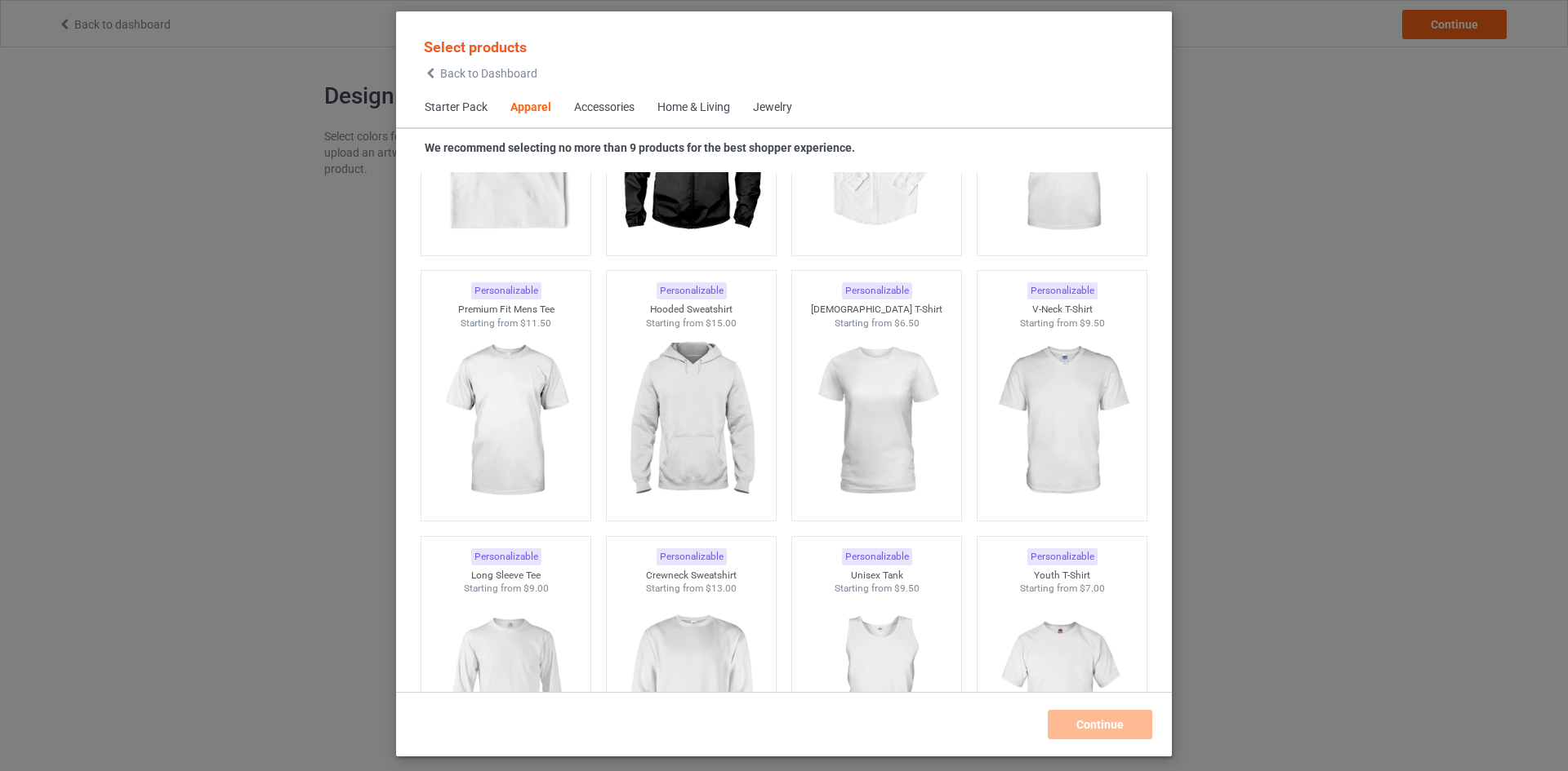
scroll to position [690, 0]
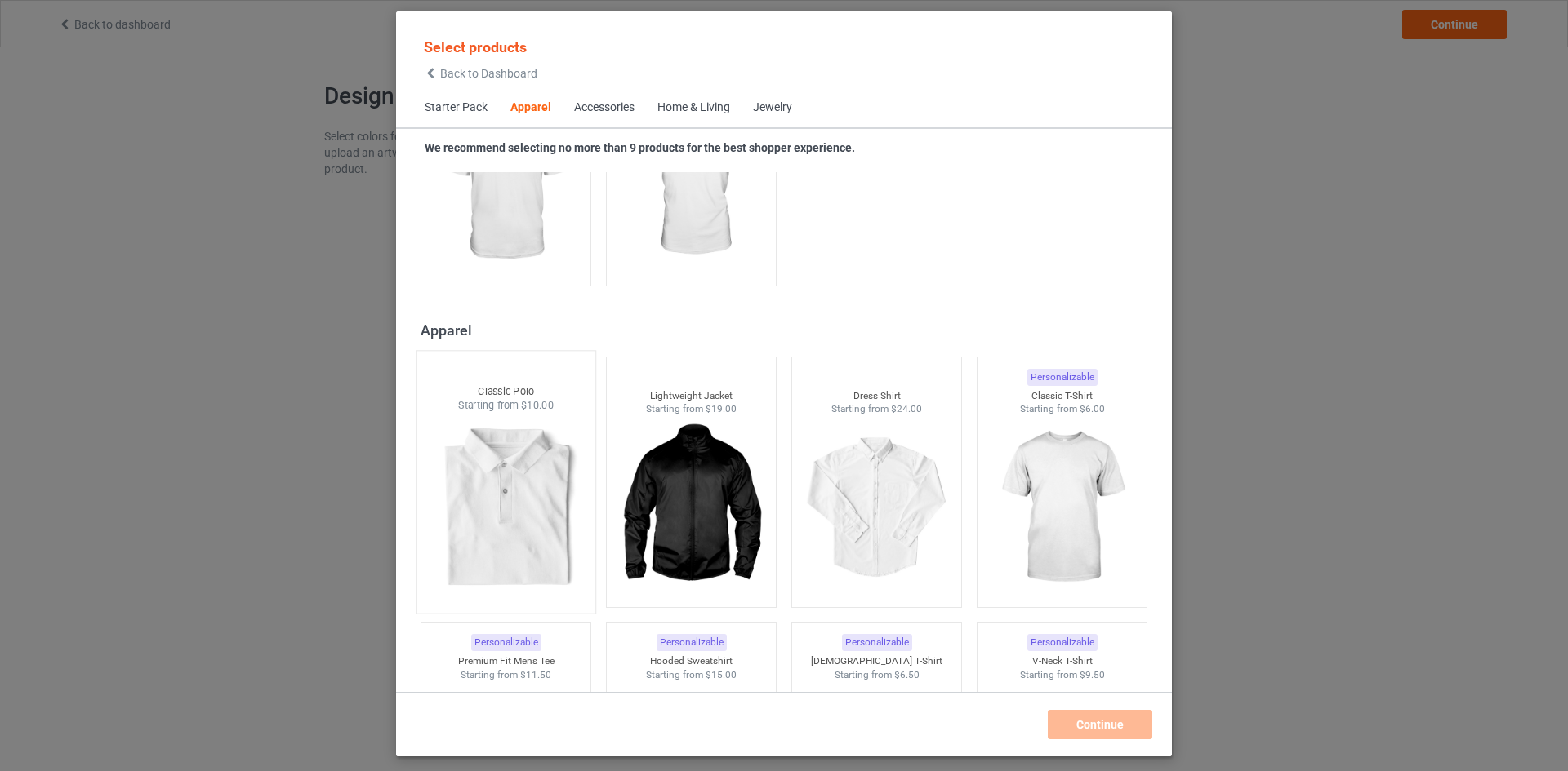
scroll to position [445, 0]
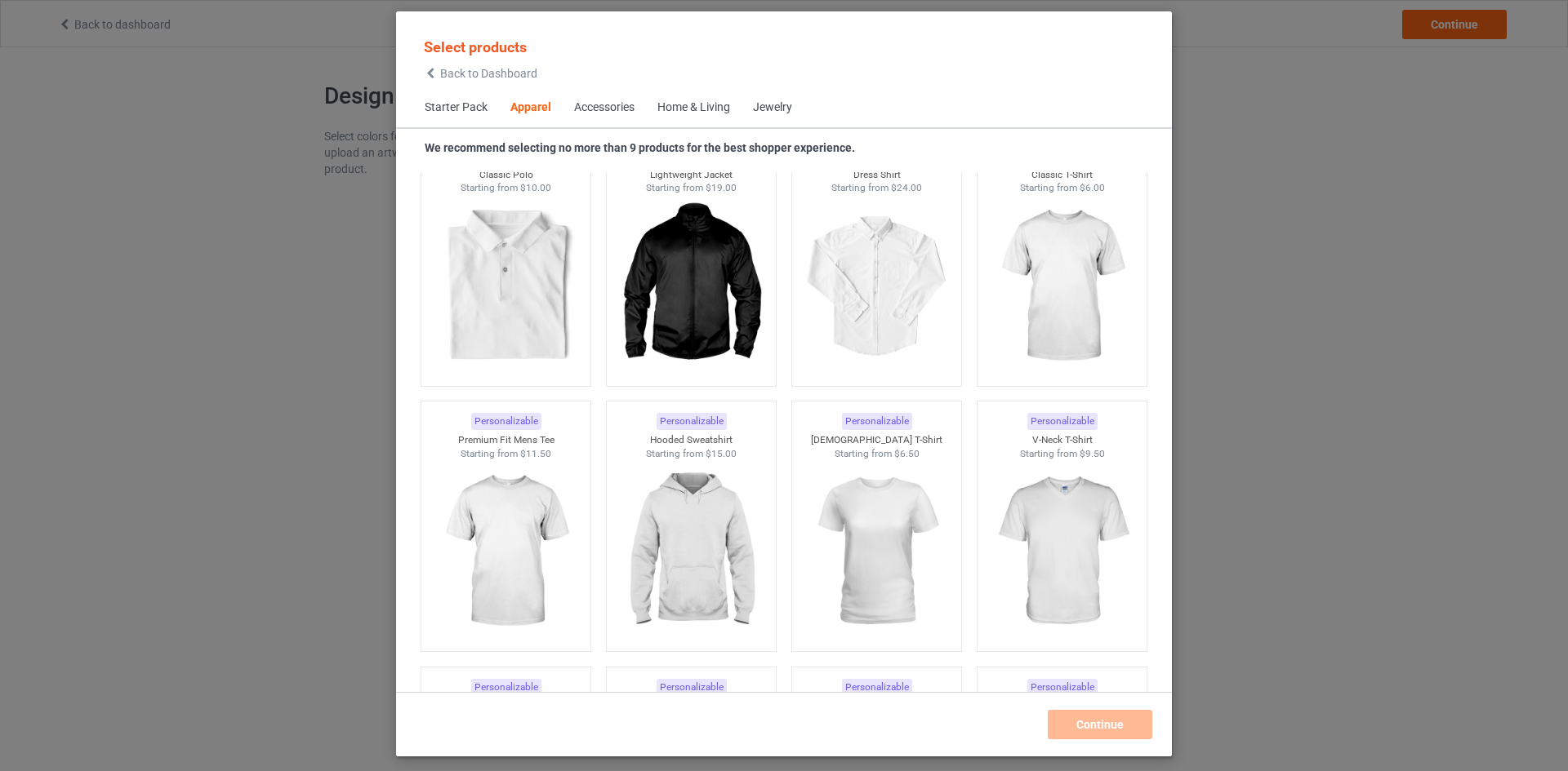
scroll to position [690, 0]
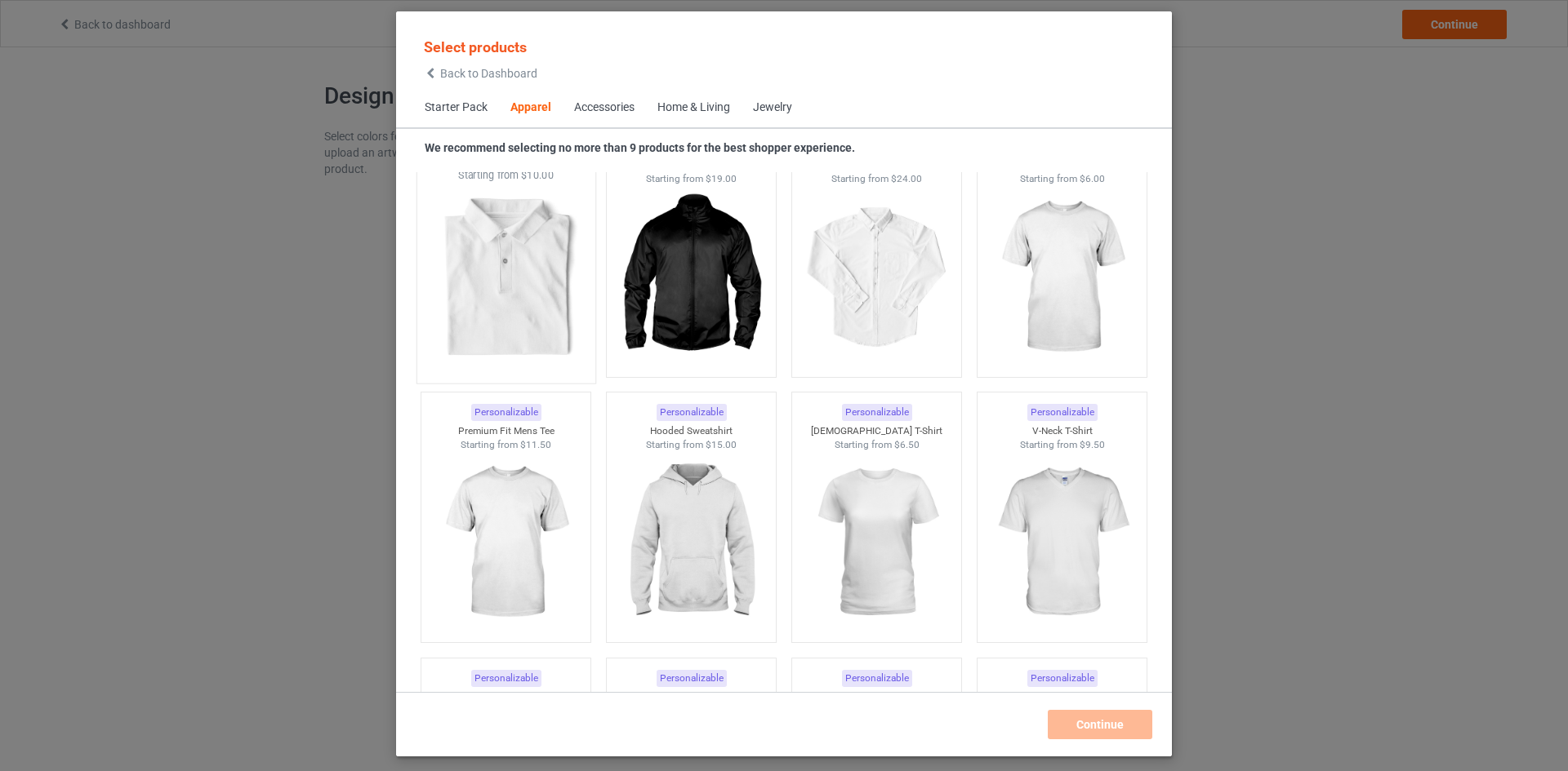
click at [549, 322] on img at bounding box center [505, 278] width 154 height 191
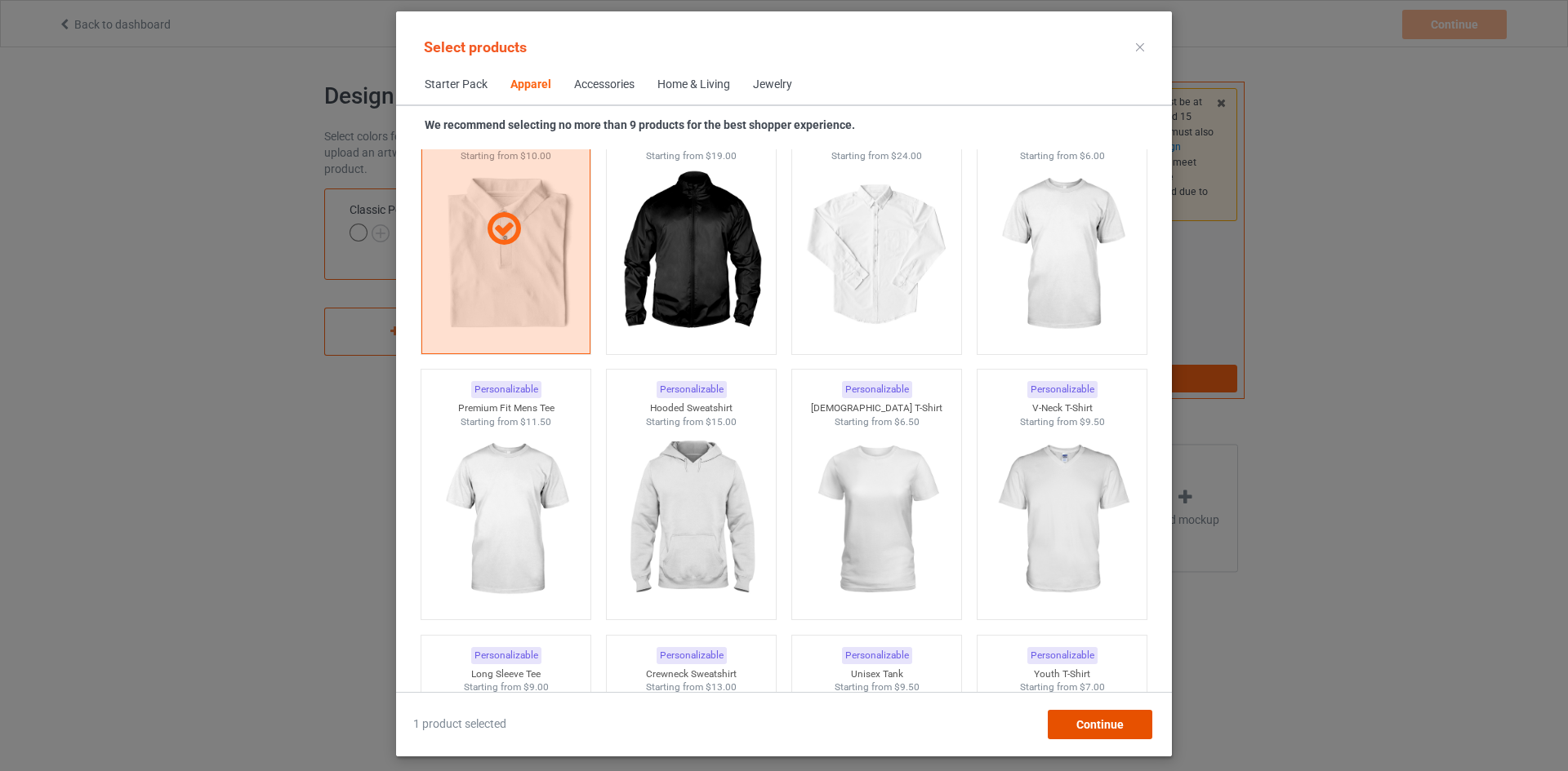
click at [1111, 715] on div "Continue" at bounding box center [1100, 724] width 104 height 30
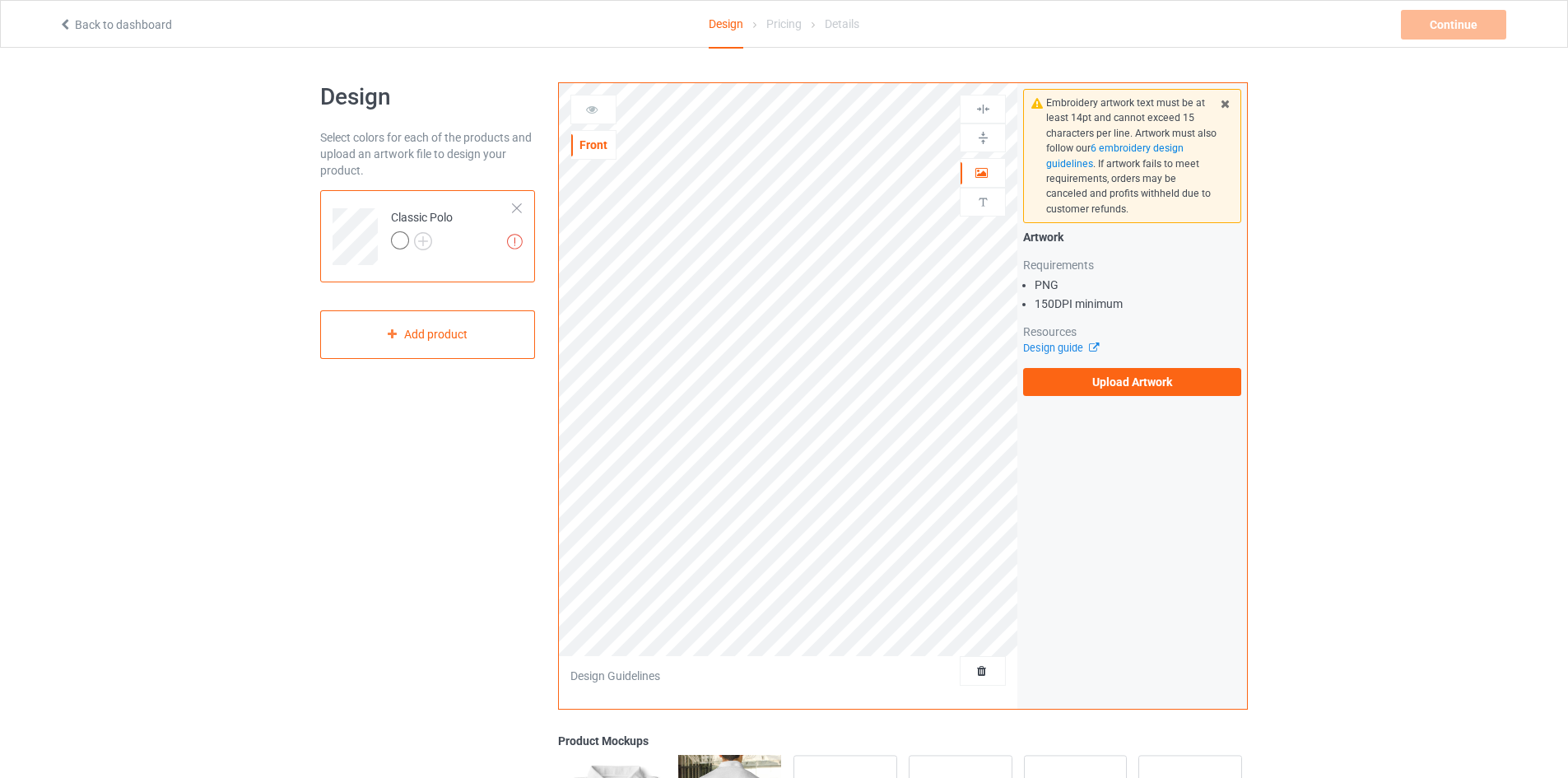
click at [593, 131] on div "Front" at bounding box center [594, 145] width 46 height 30
click at [597, 102] on icon at bounding box center [592, 107] width 14 height 12
click at [399, 237] on div at bounding box center [400, 240] width 18 height 18
click at [421, 242] on img at bounding box center [423, 241] width 18 height 18
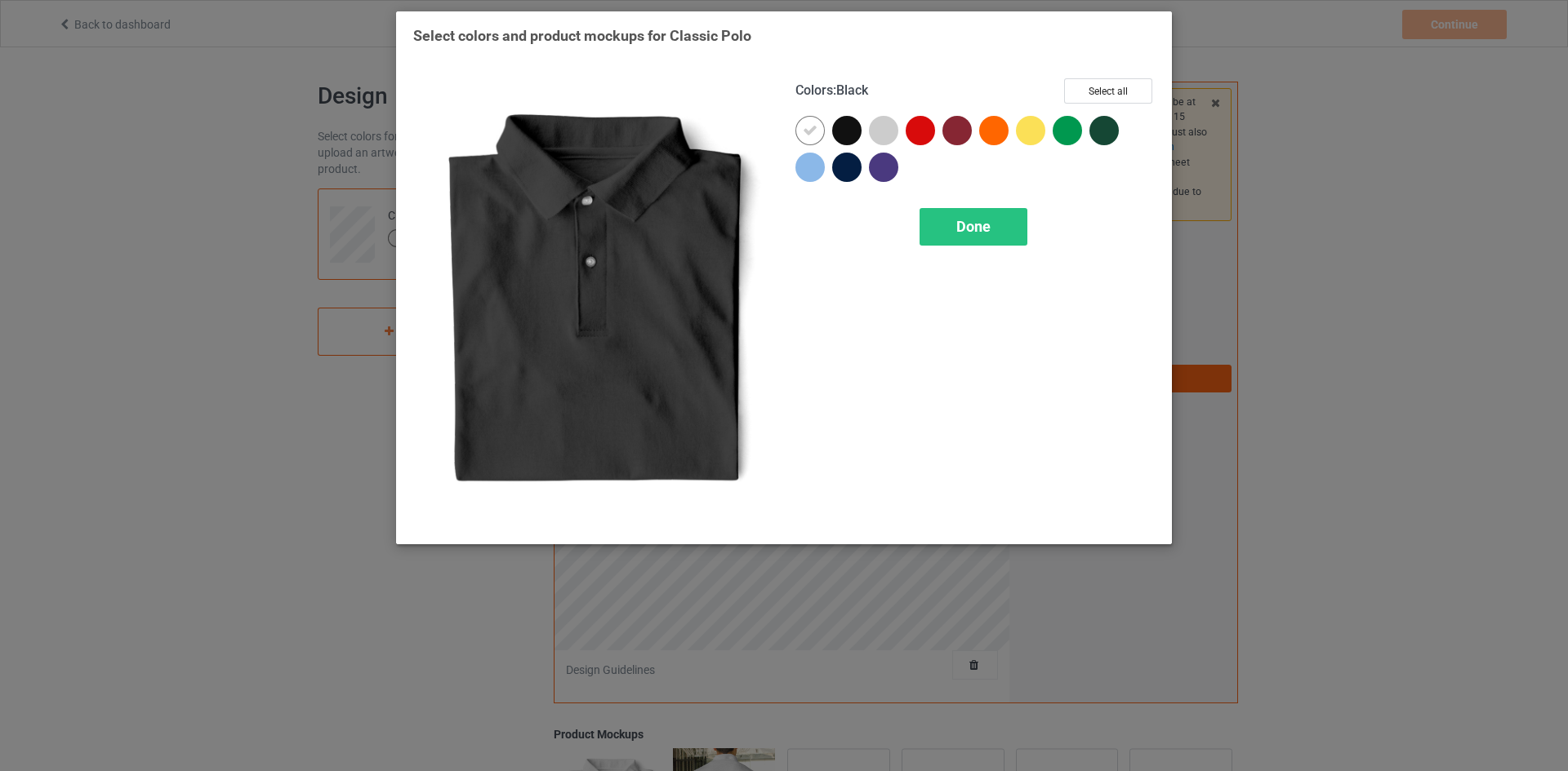
click at [851, 128] on div at bounding box center [847, 130] width 30 height 30
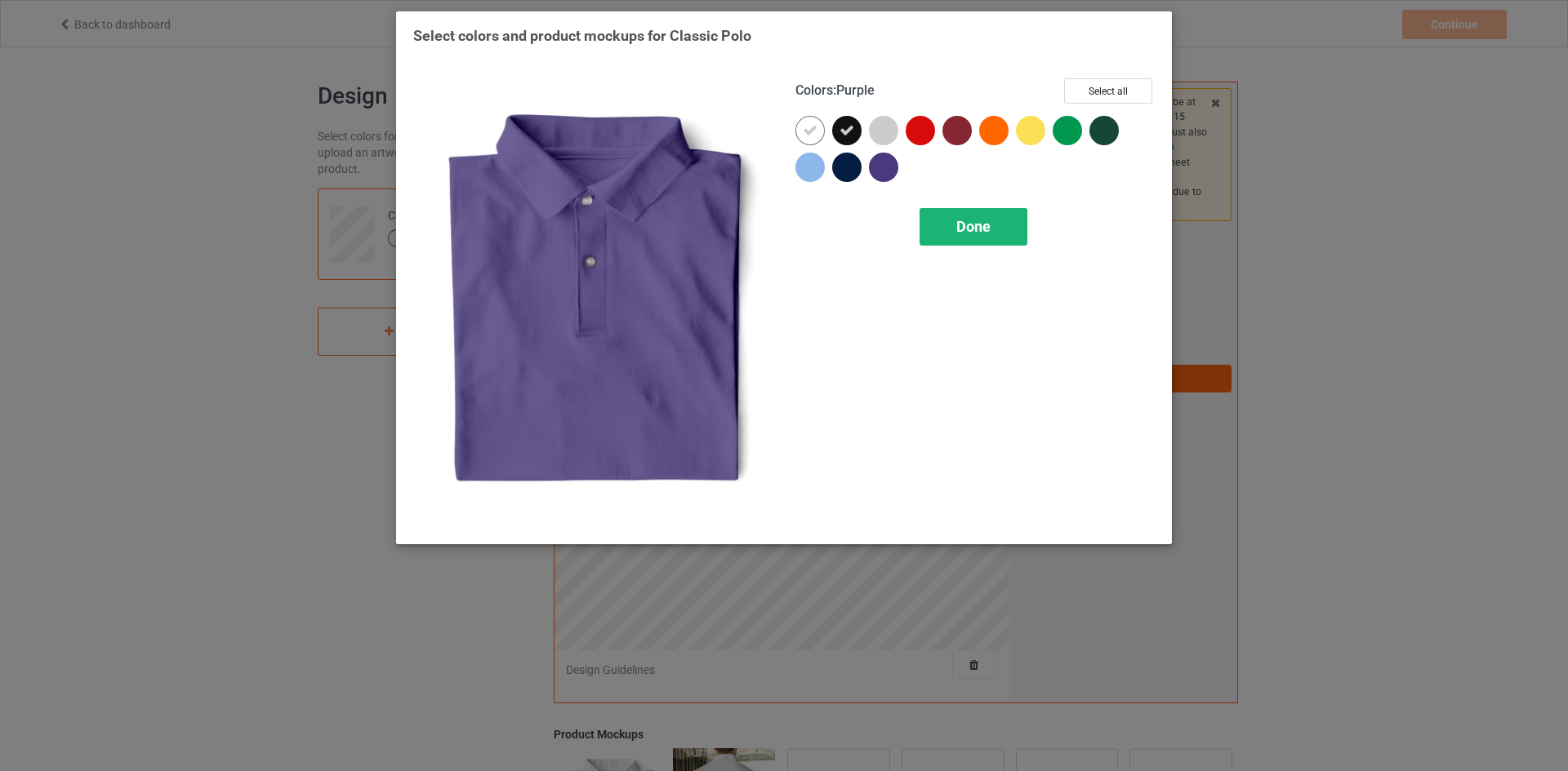
click at [992, 222] on div "Done" at bounding box center [974, 227] width 108 height 38
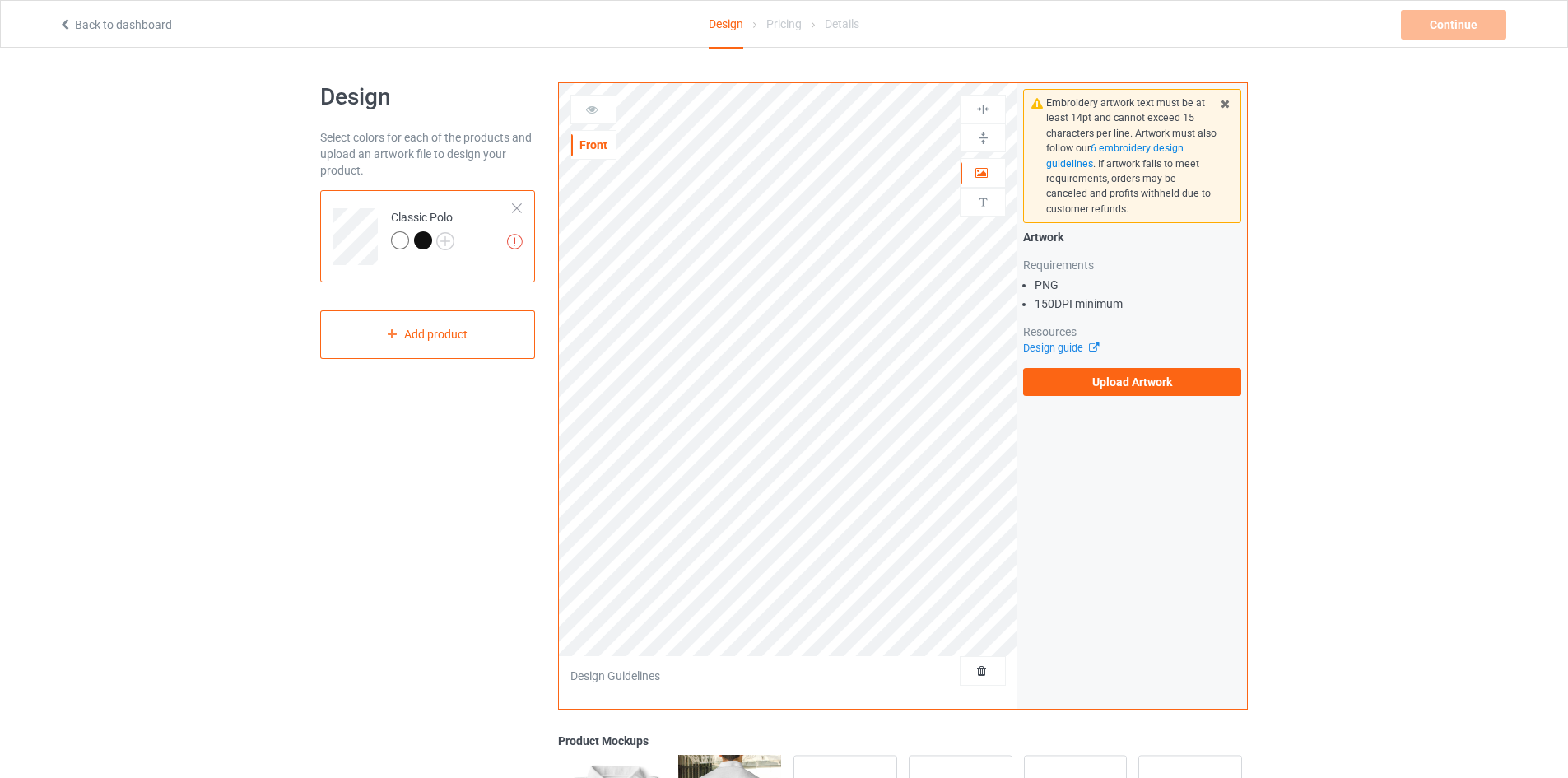
click at [421, 249] on div at bounding box center [425, 242] width 23 height 23
click at [421, 238] on div at bounding box center [423, 240] width 18 height 18
click at [1076, 380] on label "Upload Artwork" at bounding box center [1132, 382] width 218 height 28
click at [0, 0] on input "Upload Artwork" at bounding box center [0, 0] width 0 height 0
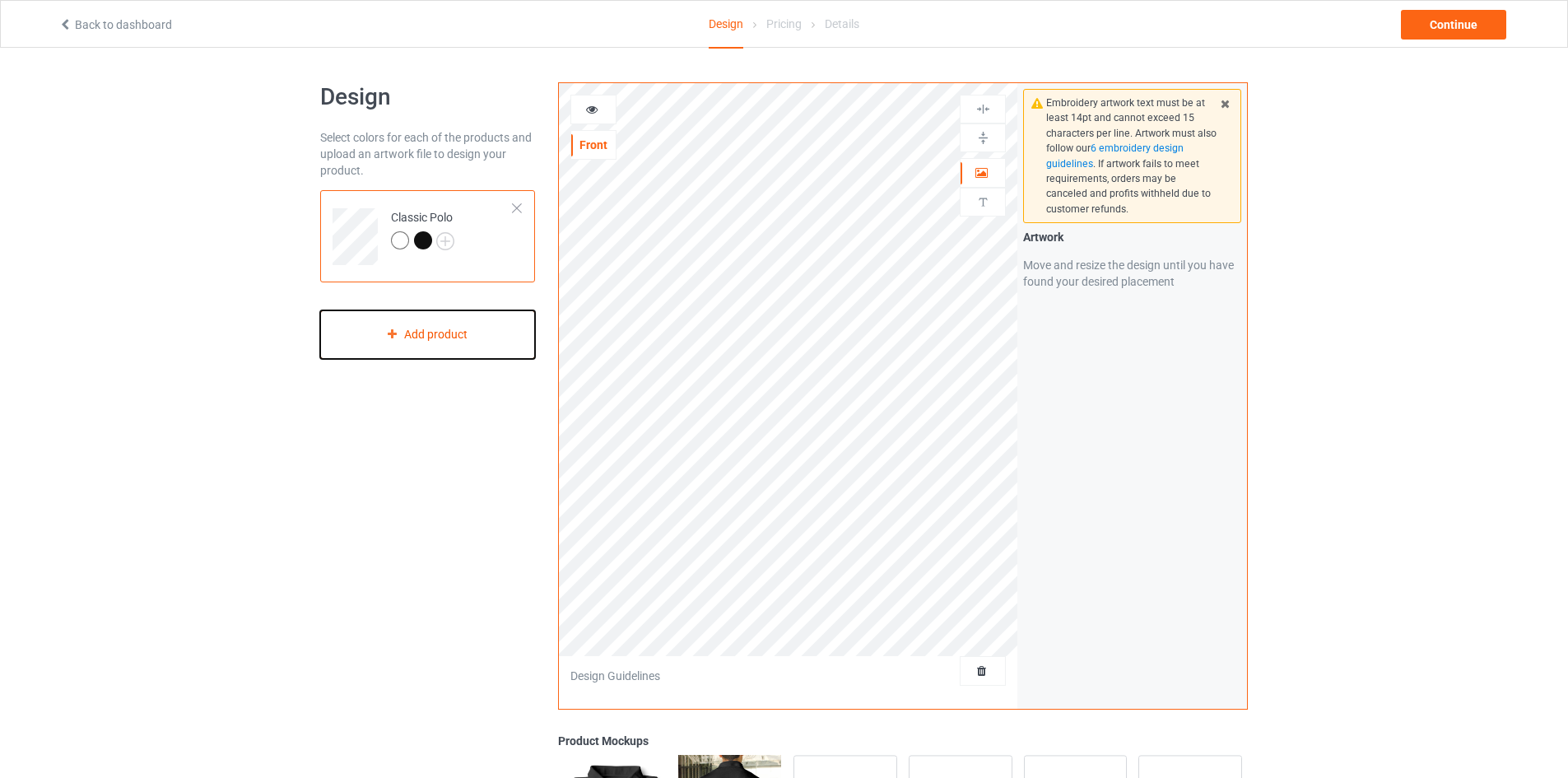
click at [435, 345] on div "Add product" at bounding box center [427, 335] width 215 height 49
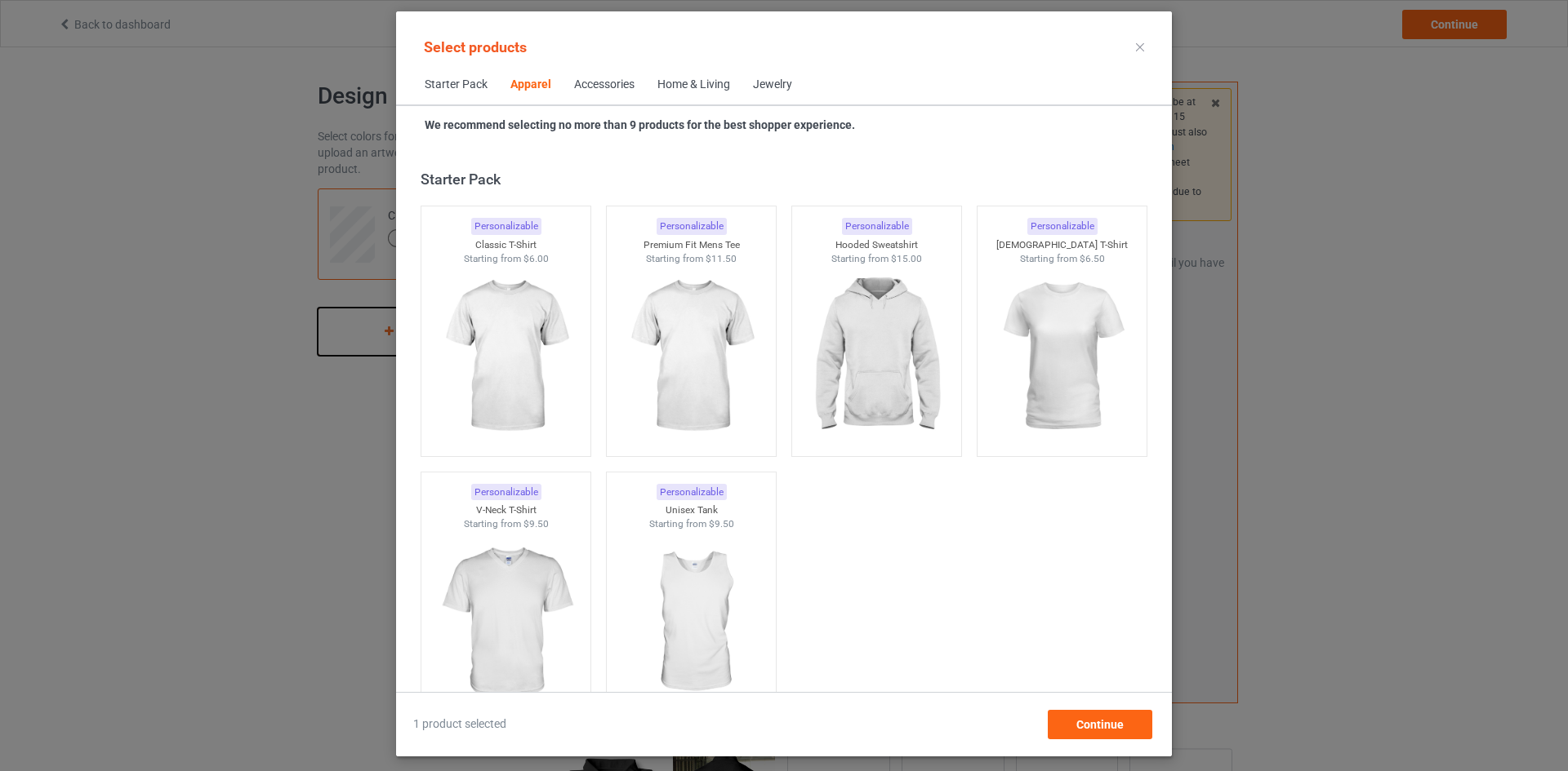
scroll to position [608, 0]
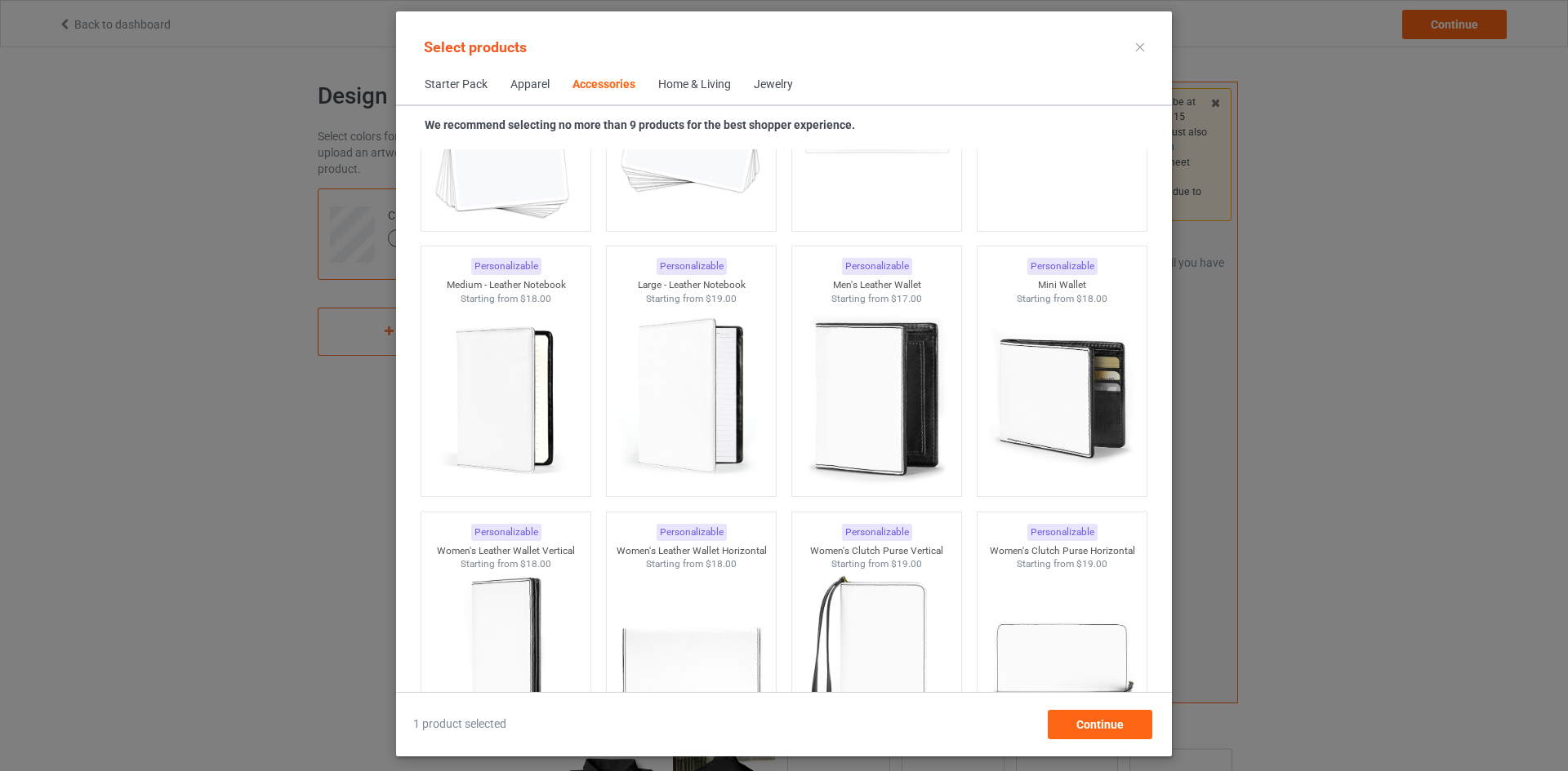
click at [455, 96] on span "Starter Pack" at bounding box center [456, 85] width 85 height 40
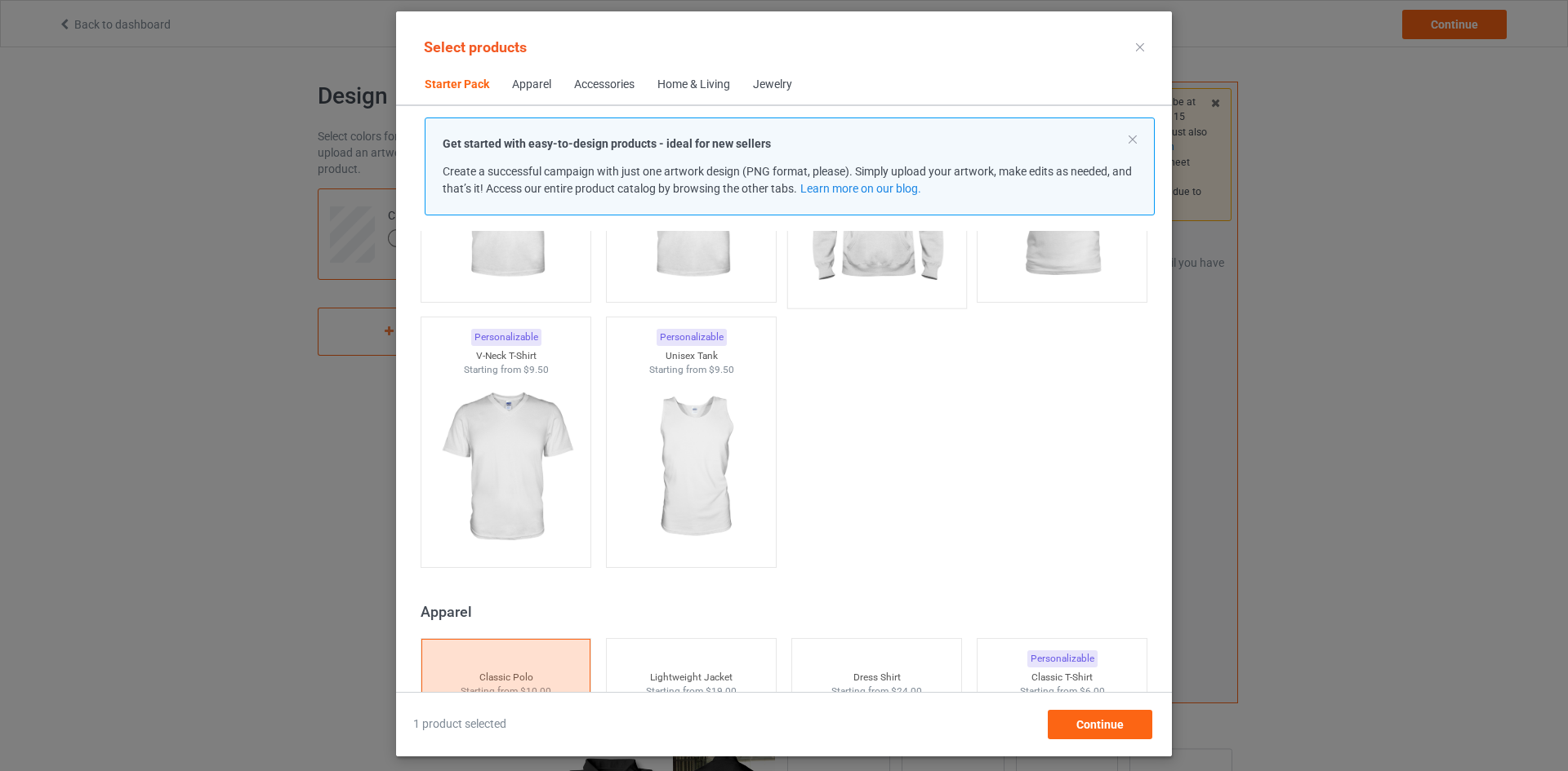
scroll to position [510, 0]
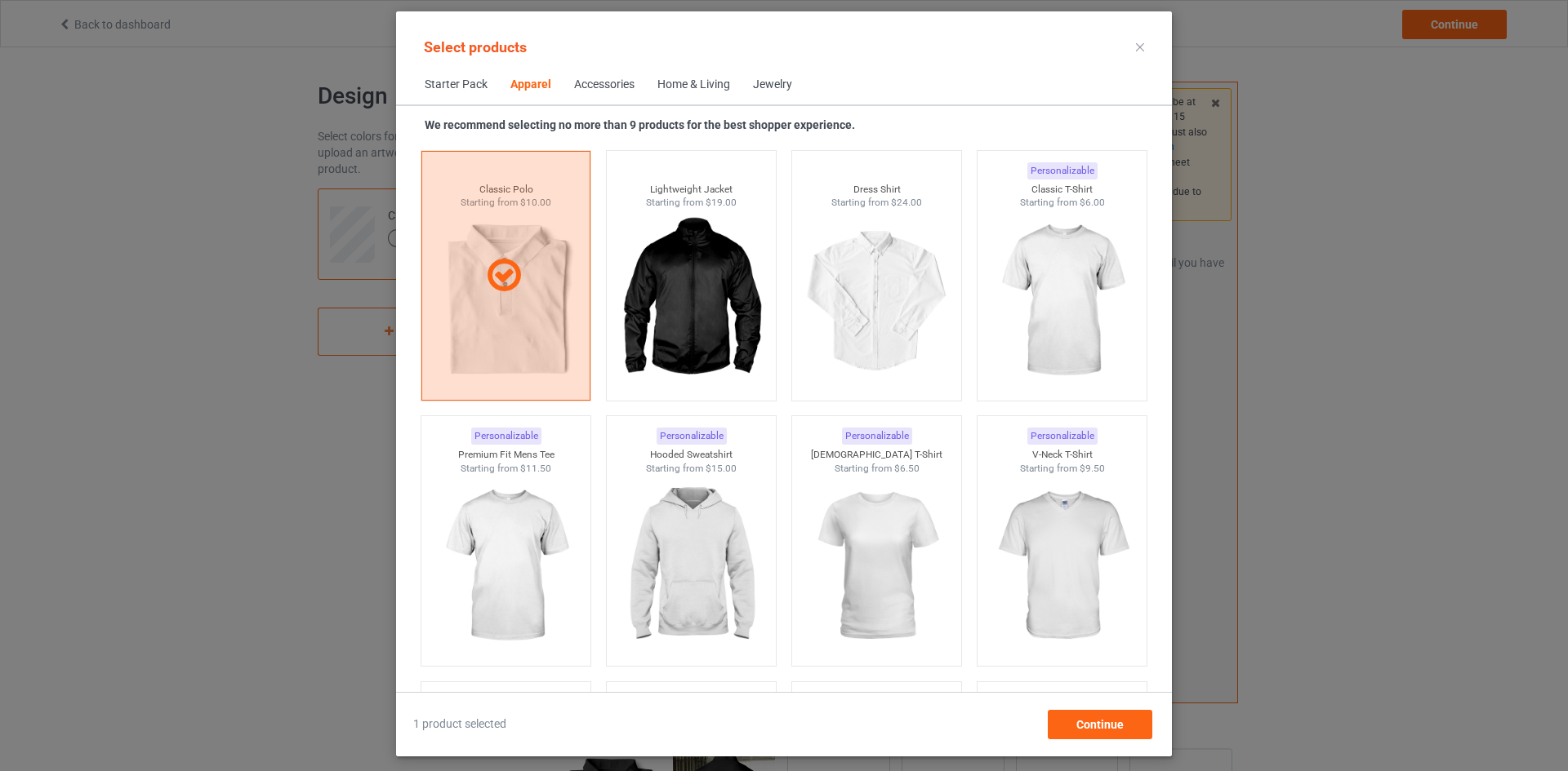
scroll to position [673, 0]
